Goal: Complete application form

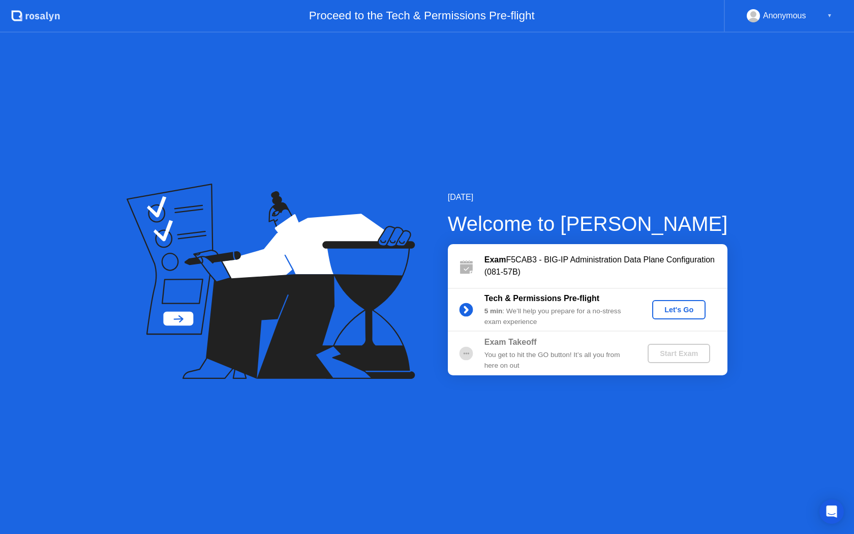
click at [668, 314] on div "Let's Go" at bounding box center [678, 310] width 45 height 8
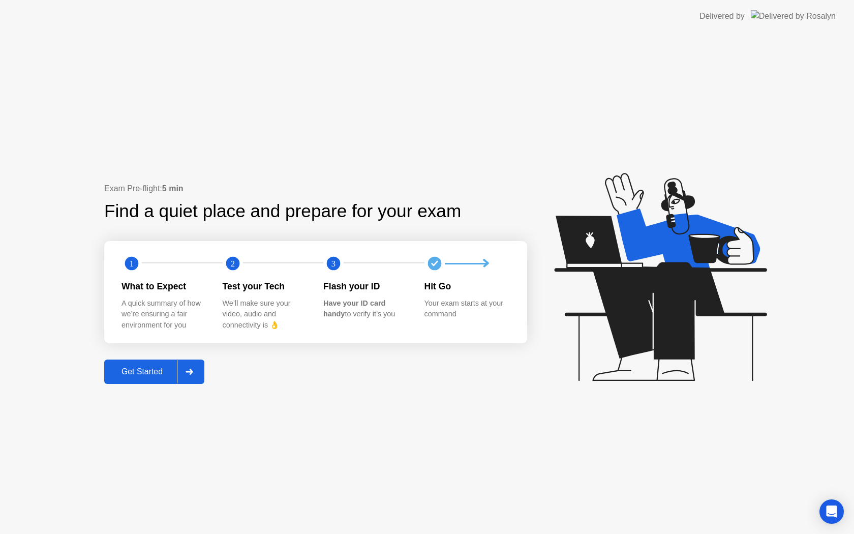
click at [165, 373] on div "Get Started" at bounding box center [142, 371] width 70 height 9
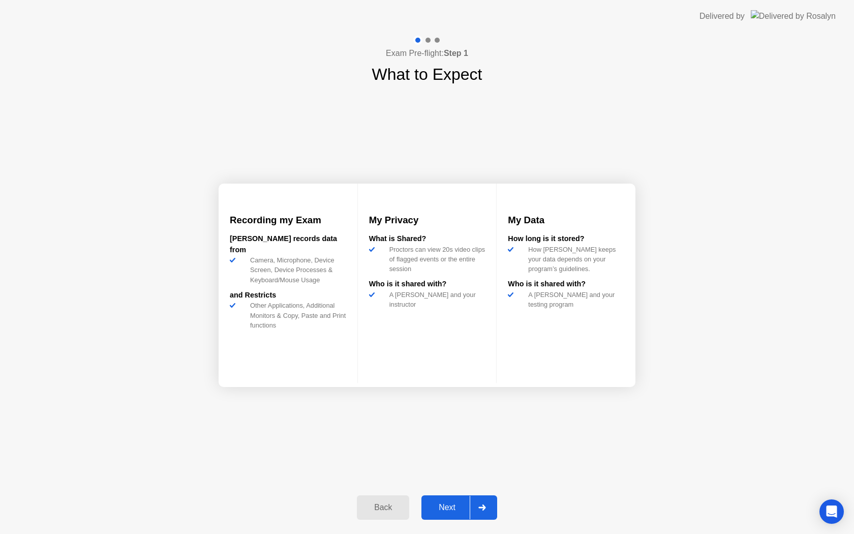
click at [440, 509] on div "Next" at bounding box center [447, 507] width 45 height 9
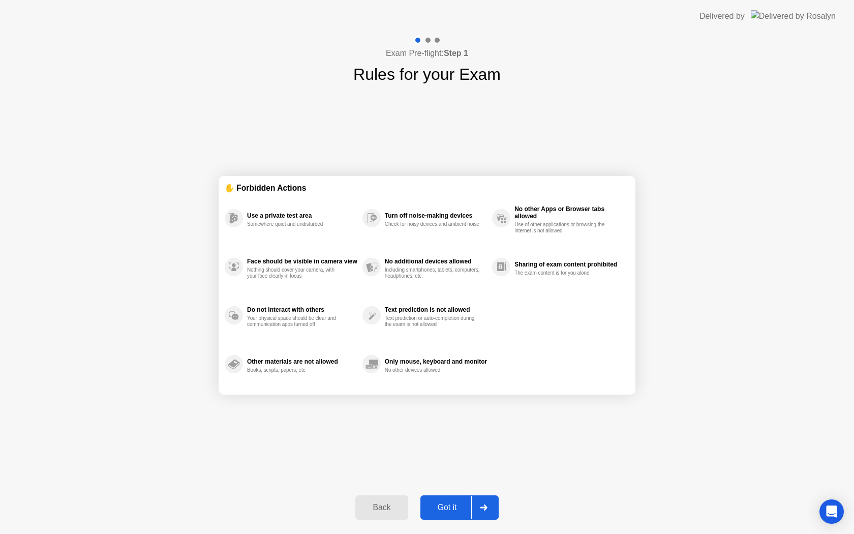
click at [440, 509] on div "Got it" at bounding box center [448, 507] width 48 height 9
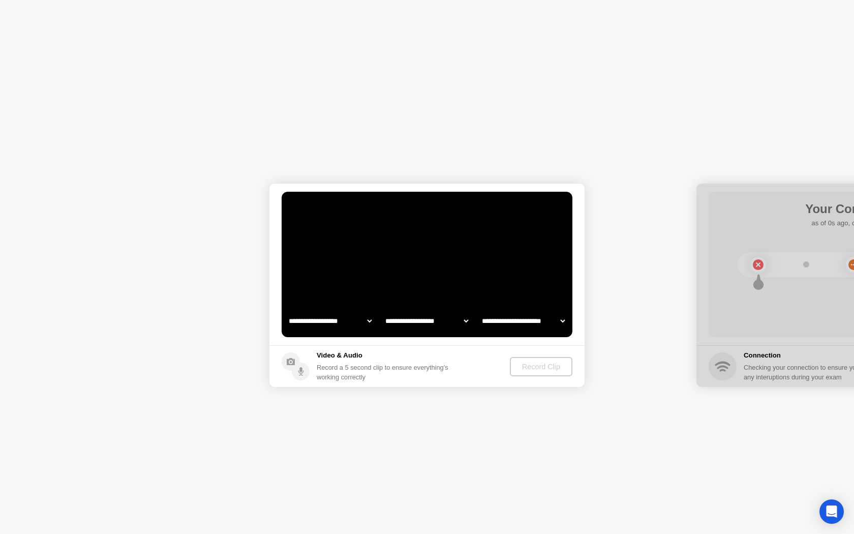
select select "**********"
select select "*******"
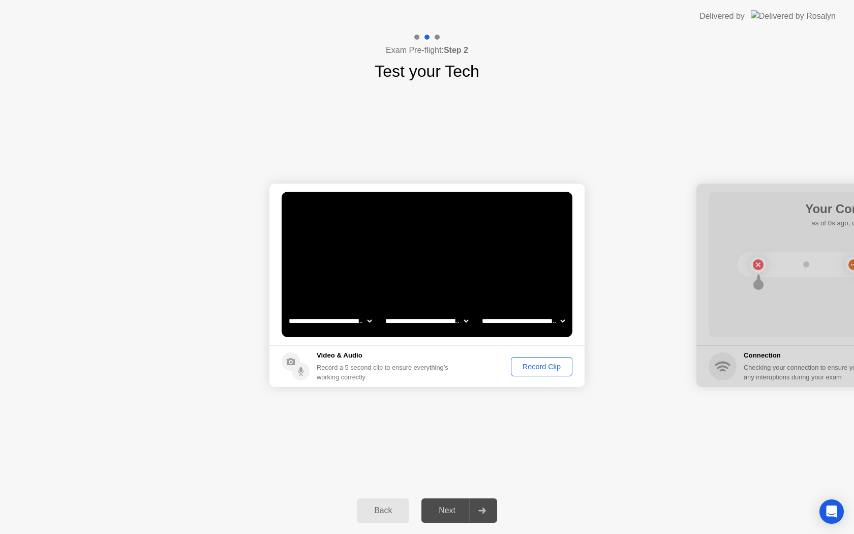
click at [528, 365] on div "Record Clip" at bounding box center [542, 367] width 54 height 8
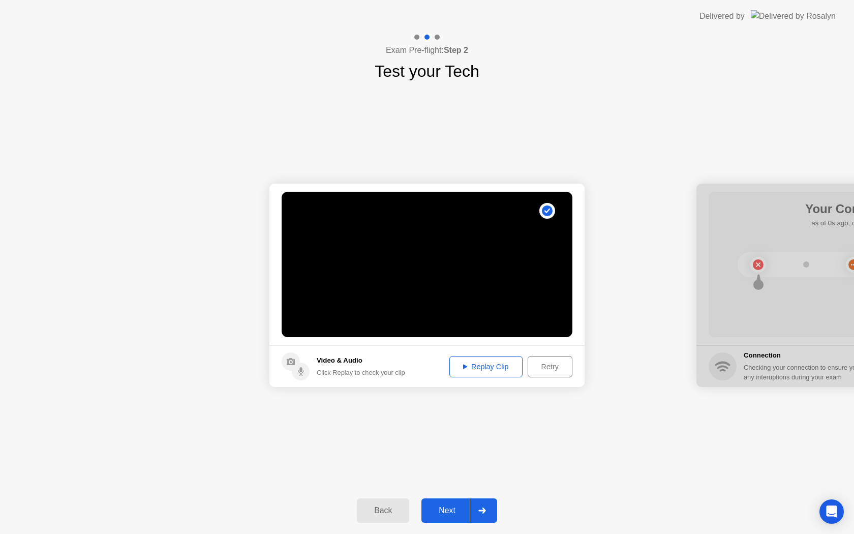
click at [441, 510] on div "Next" at bounding box center [447, 510] width 45 height 9
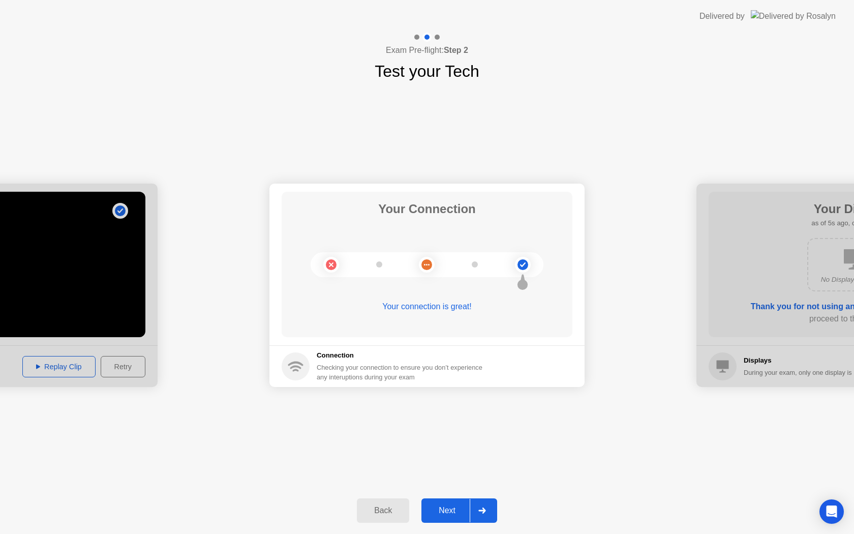
click at [451, 503] on button "Next" at bounding box center [459, 510] width 76 height 24
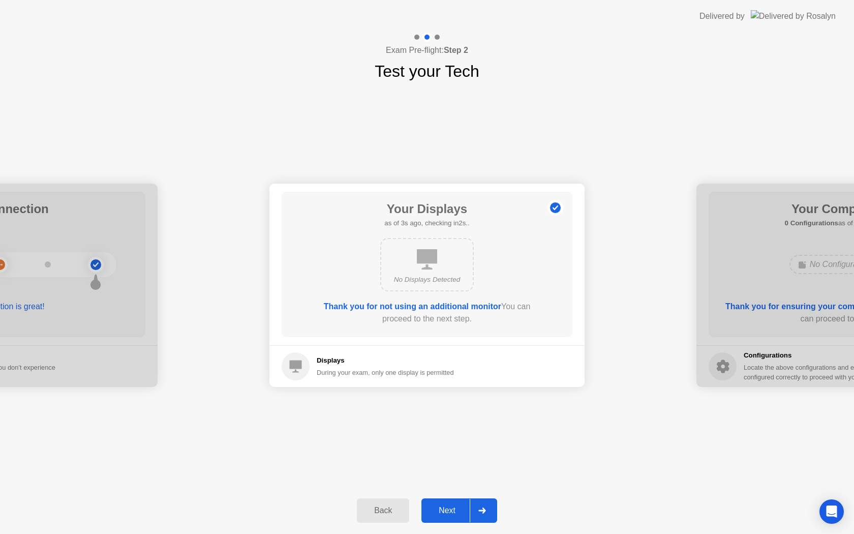
click at [451, 503] on button "Next" at bounding box center [459, 510] width 76 height 24
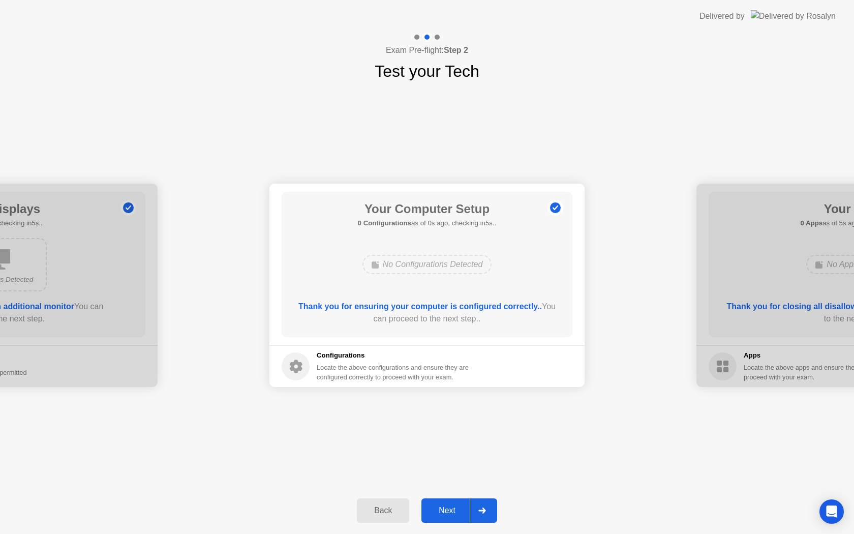
click at [451, 503] on button "Next" at bounding box center [459, 510] width 76 height 24
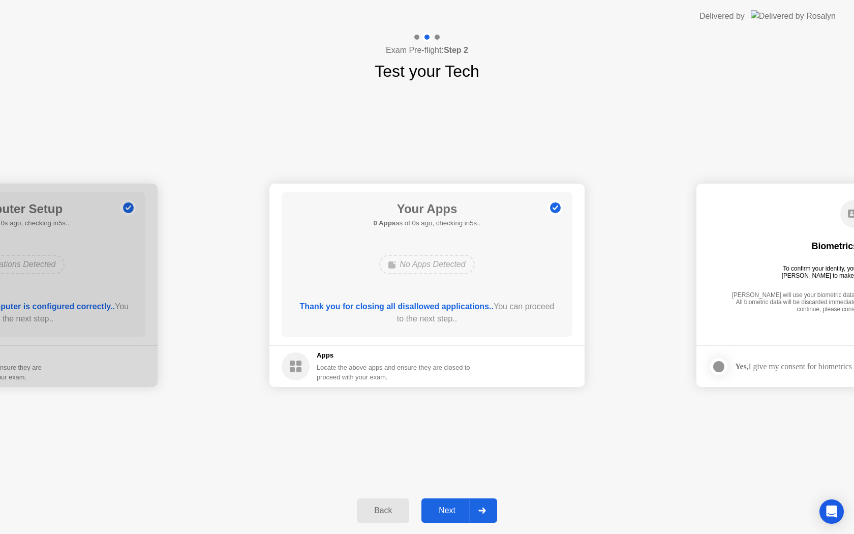
click at [451, 503] on button "Next" at bounding box center [459, 510] width 76 height 24
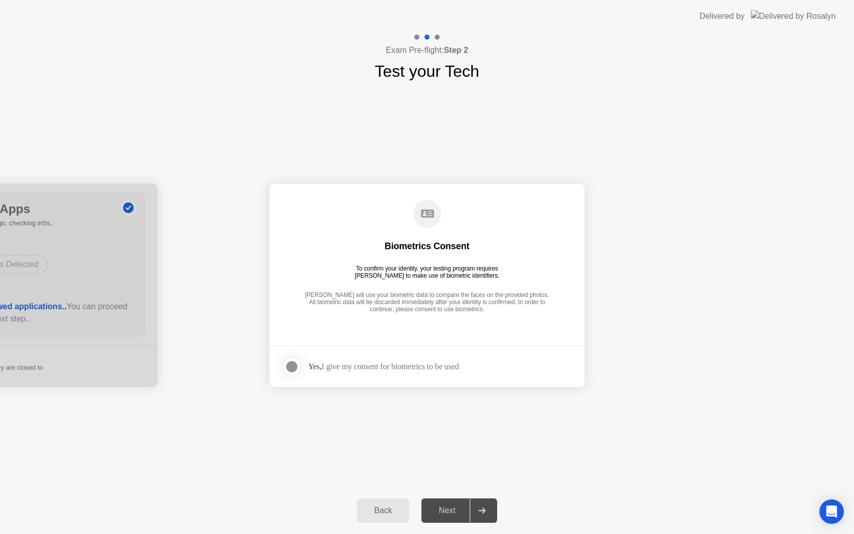
click at [293, 368] on div at bounding box center [292, 366] width 12 height 12
click at [445, 506] on div "Next" at bounding box center [447, 510] width 45 height 9
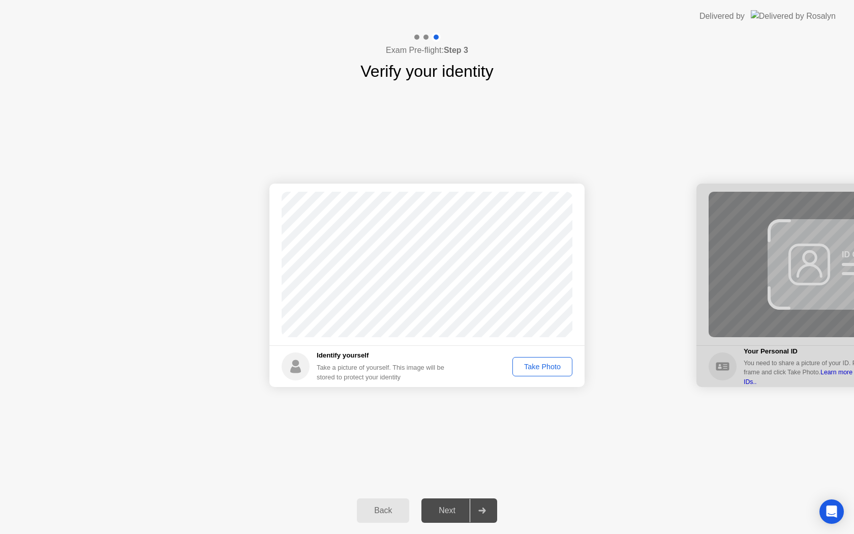
click at [523, 367] on div "Take Photo" at bounding box center [542, 367] width 53 height 8
click at [448, 506] on div "Next" at bounding box center [447, 510] width 45 height 9
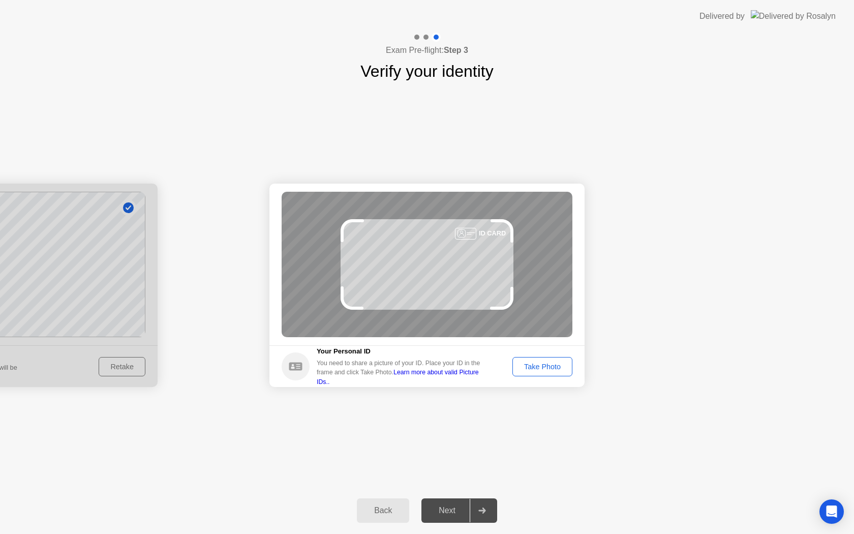
click at [552, 371] on div "Take Photo" at bounding box center [542, 367] width 53 height 8
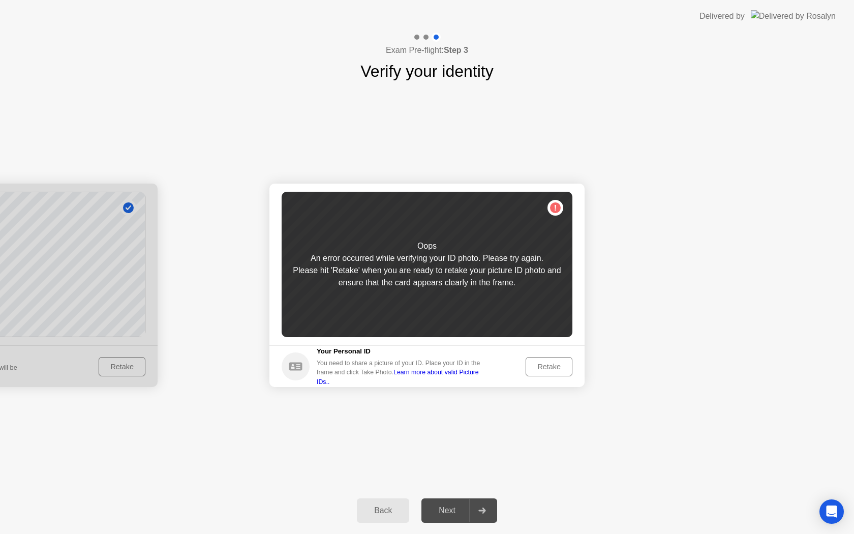
click at [552, 371] on div "Retake" at bounding box center [549, 367] width 40 height 8
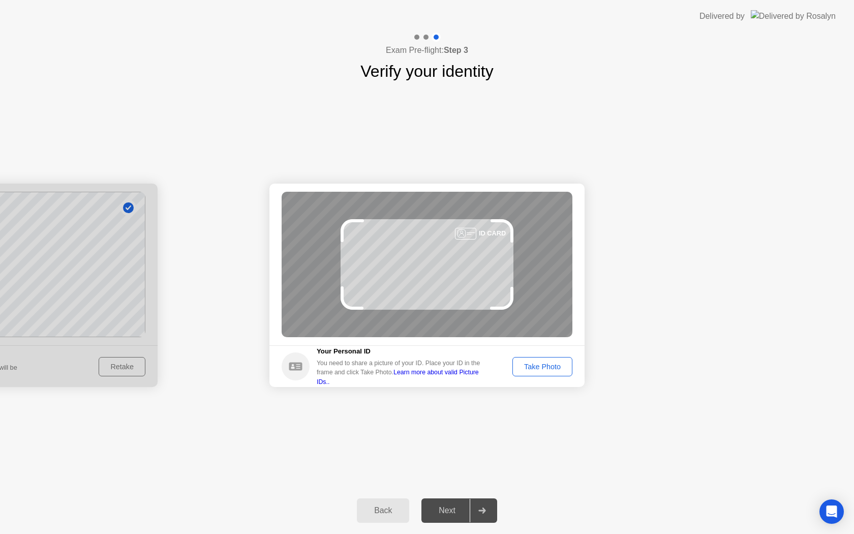
click at [552, 371] on div "Take Photo" at bounding box center [542, 367] width 53 height 8
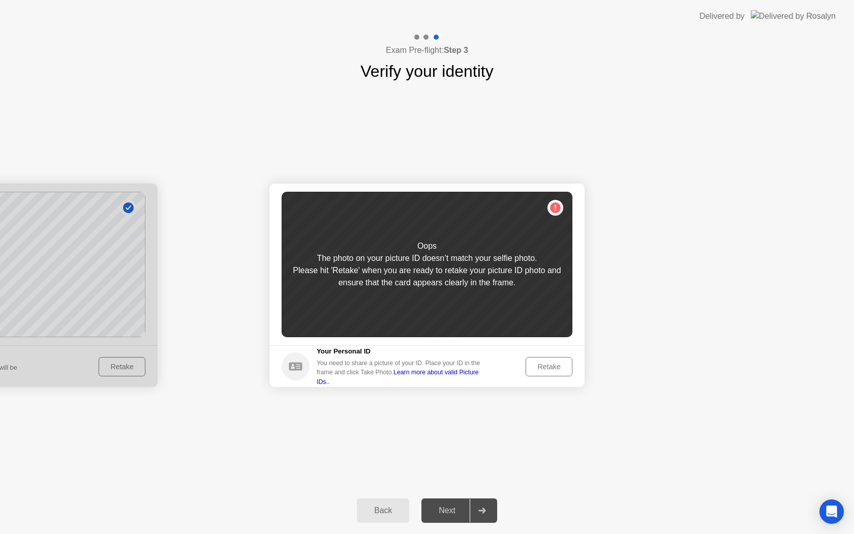
click at [552, 371] on div "Retake" at bounding box center [549, 367] width 40 height 8
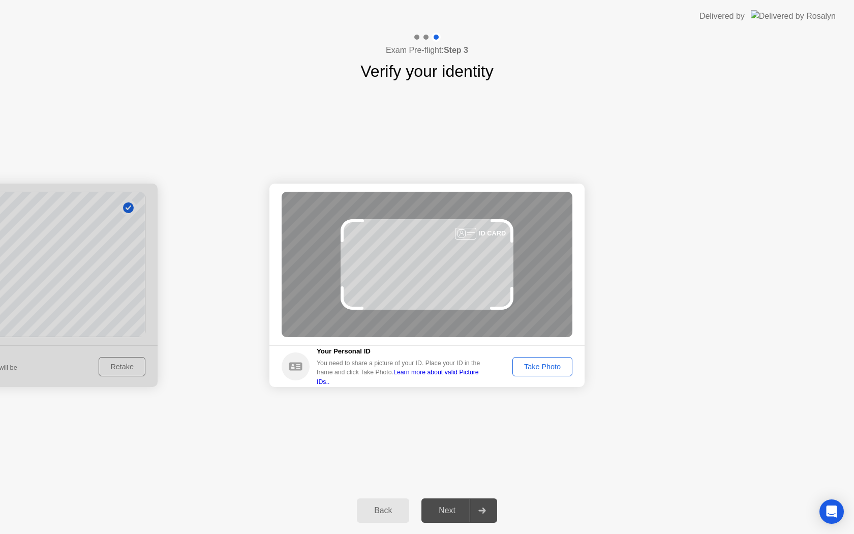
click at [552, 371] on div "Take Photo" at bounding box center [542, 367] width 53 height 8
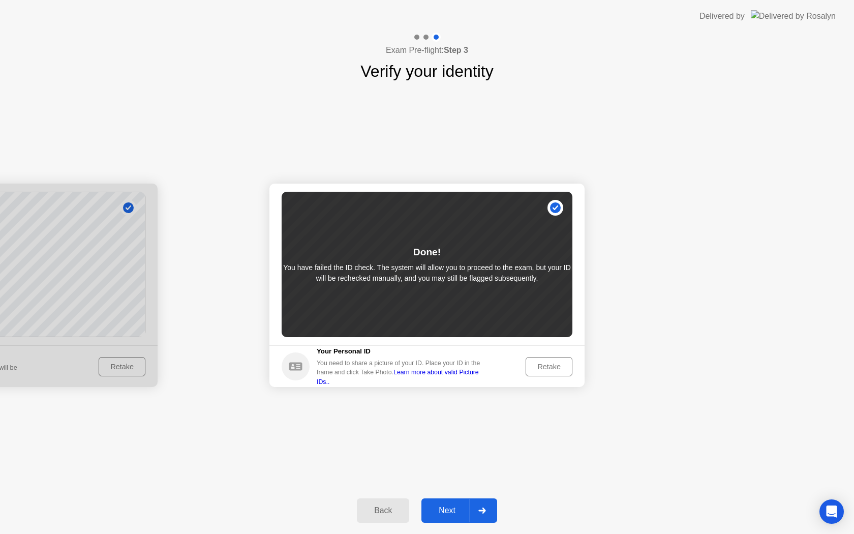
click at [536, 365] on div "Retake" at bounding box center [549, 367] width 40 height 8
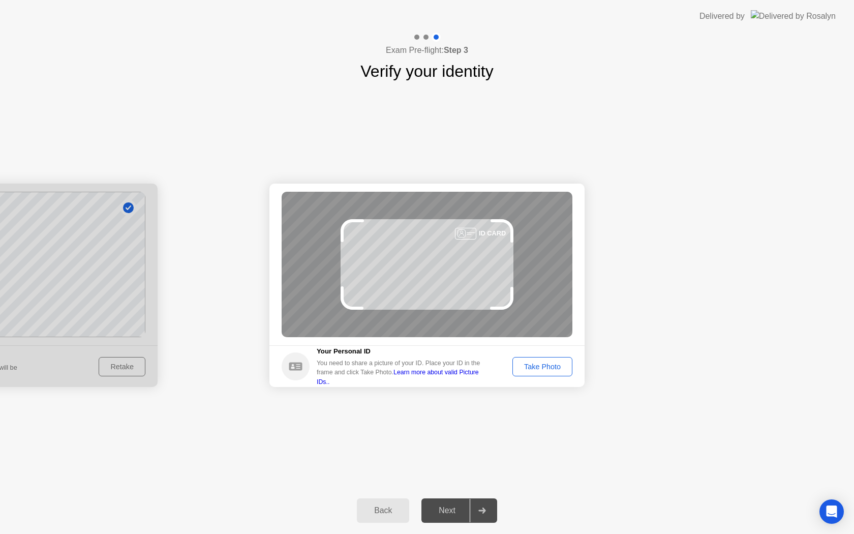
click at [536, 365] on div "Take Photo" at bounding box center [542, 367] width 53 height 8
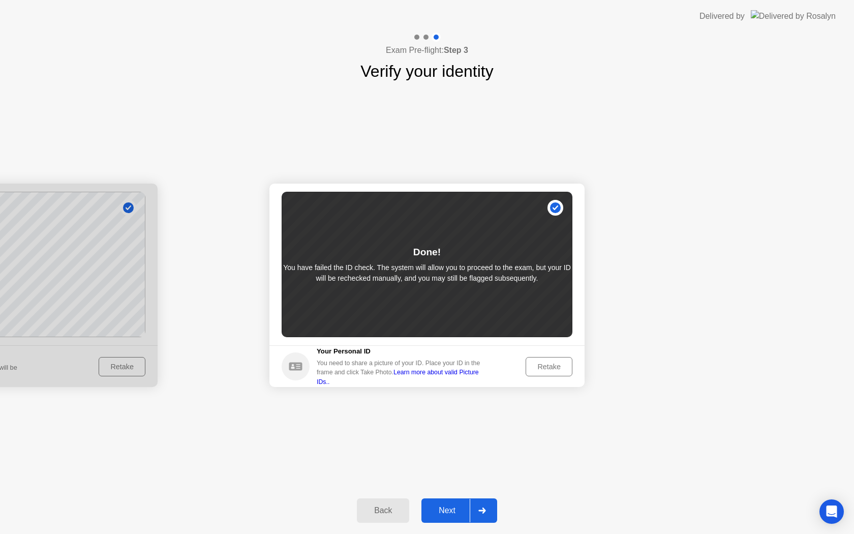
click at [463, 506] on div "Next" at bounding box center [447, 510] width 45 height 9
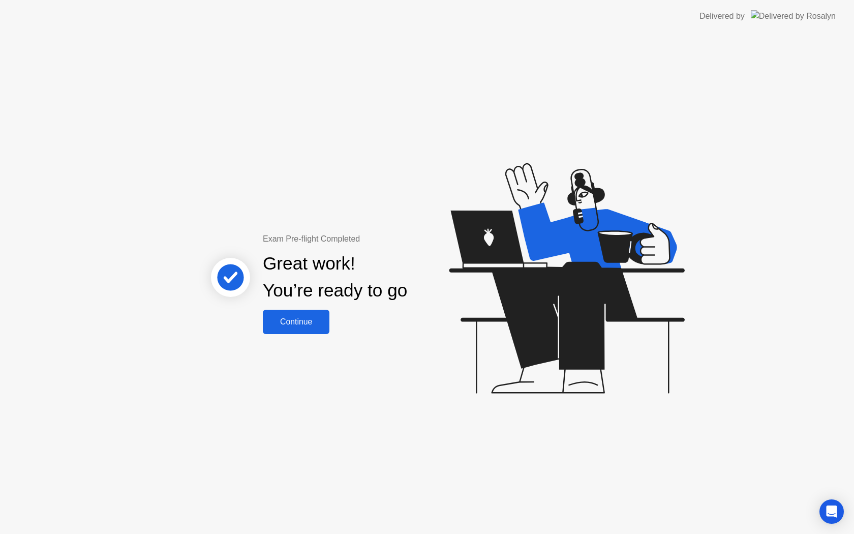
click at [294, 323] on div "Continue" at bounding box center [296, 321] width 61 height 9
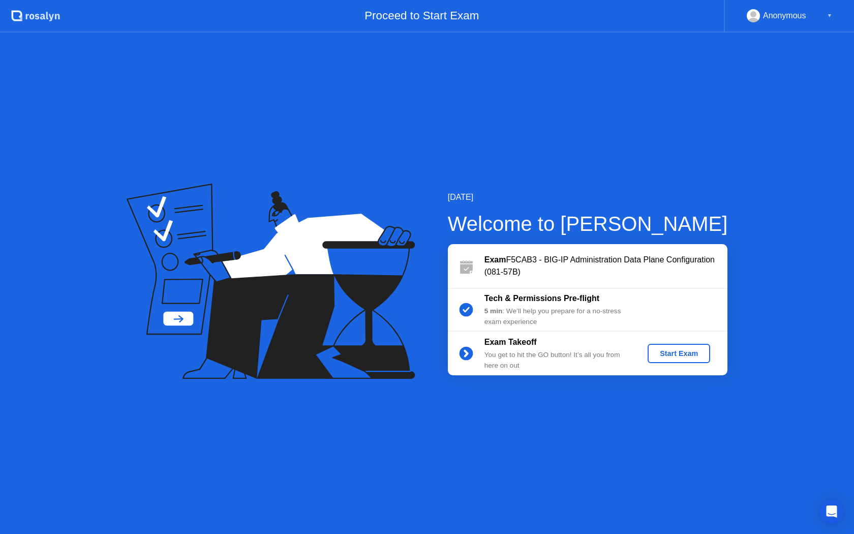
click at [675, 355] on div "Start Exam" at bounding box center [679, 353] width 54 height 8
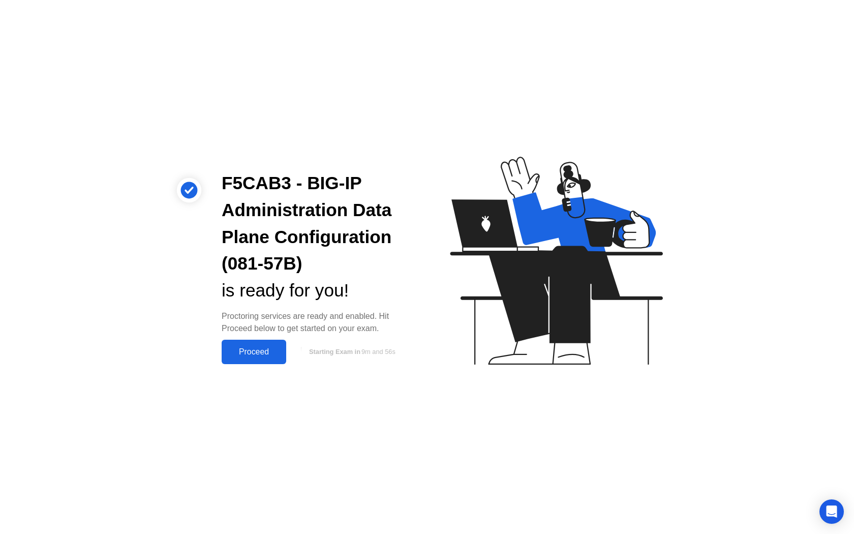
click at [234, 353] on div "Proceed" at bounding box center [254, 351] width 58 height 9
